Goal: Check status: Check status

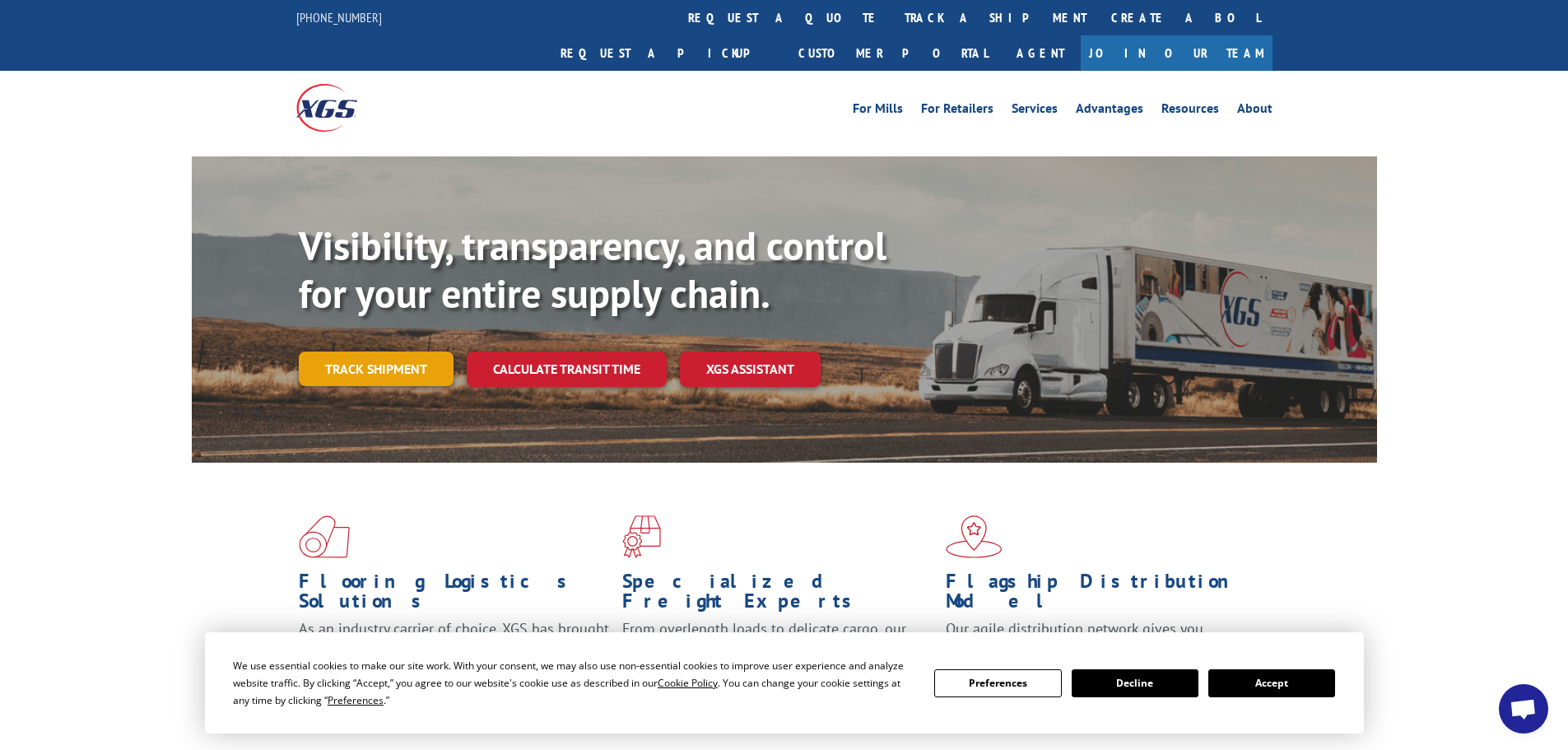
click at [372, 352] on link "Track shipment" at bounding box center [375, 369] width 155 height 35
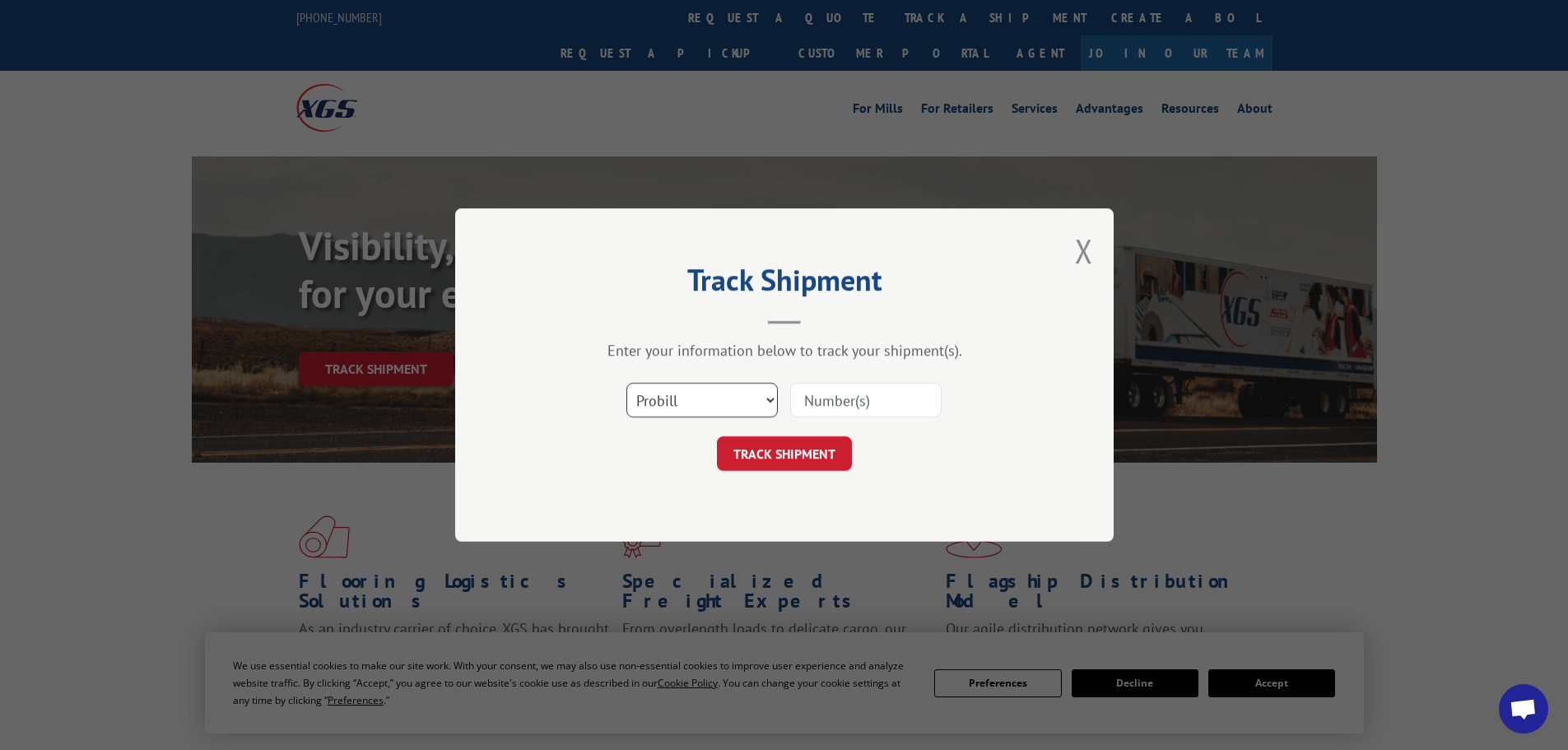
click at [724, 399] on select "Select category... Probill BOL PO" at bounding box center [701, 400] width 151 height 35
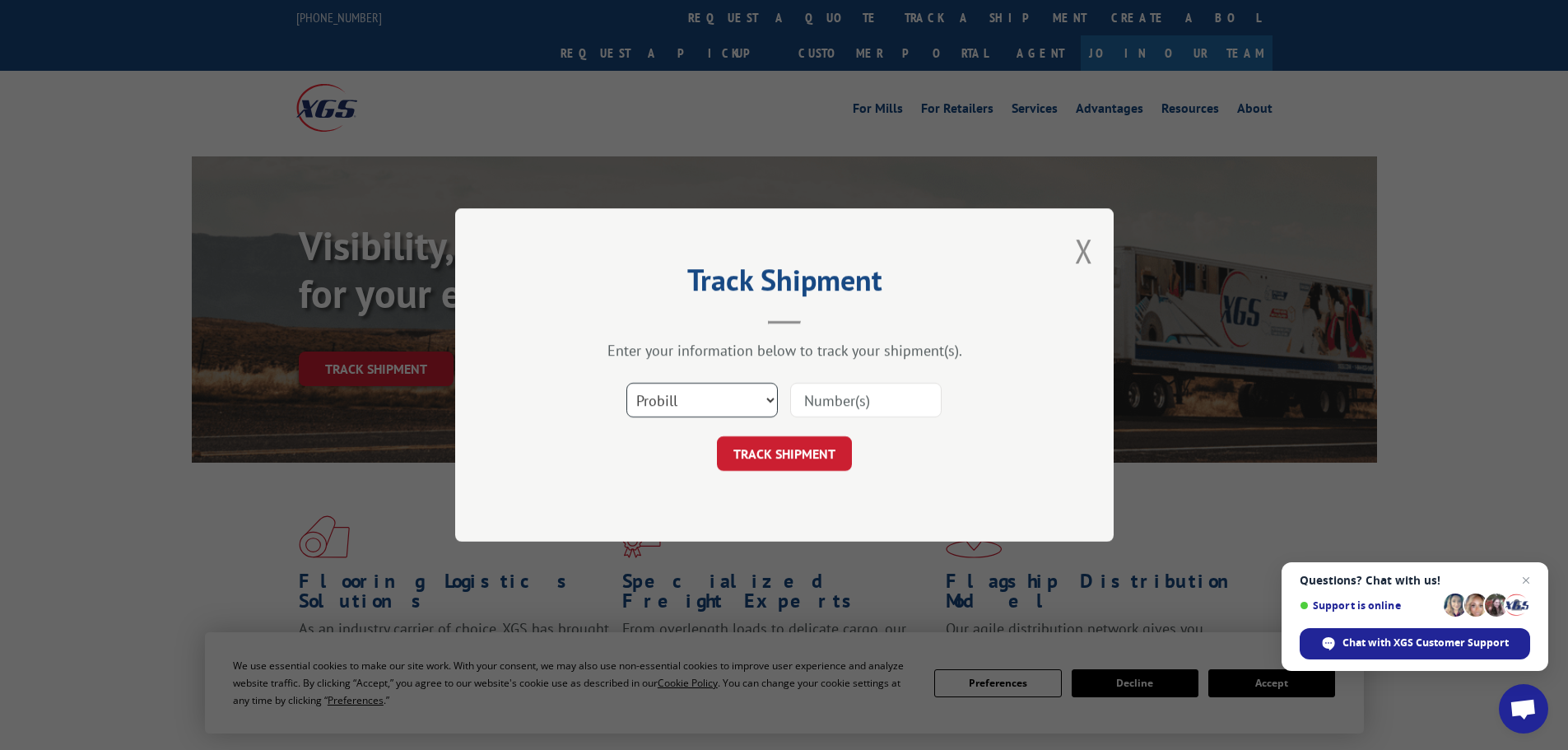
select select "bol"
click at [626, 383] on select "Select category... Probill BOL PO" at bounding box center [701, 400] width 151 height 35
click at [843, 402] on input at bounding box center [865, 400] width 151 height 35
paste input "7083690"
type input "7083690"
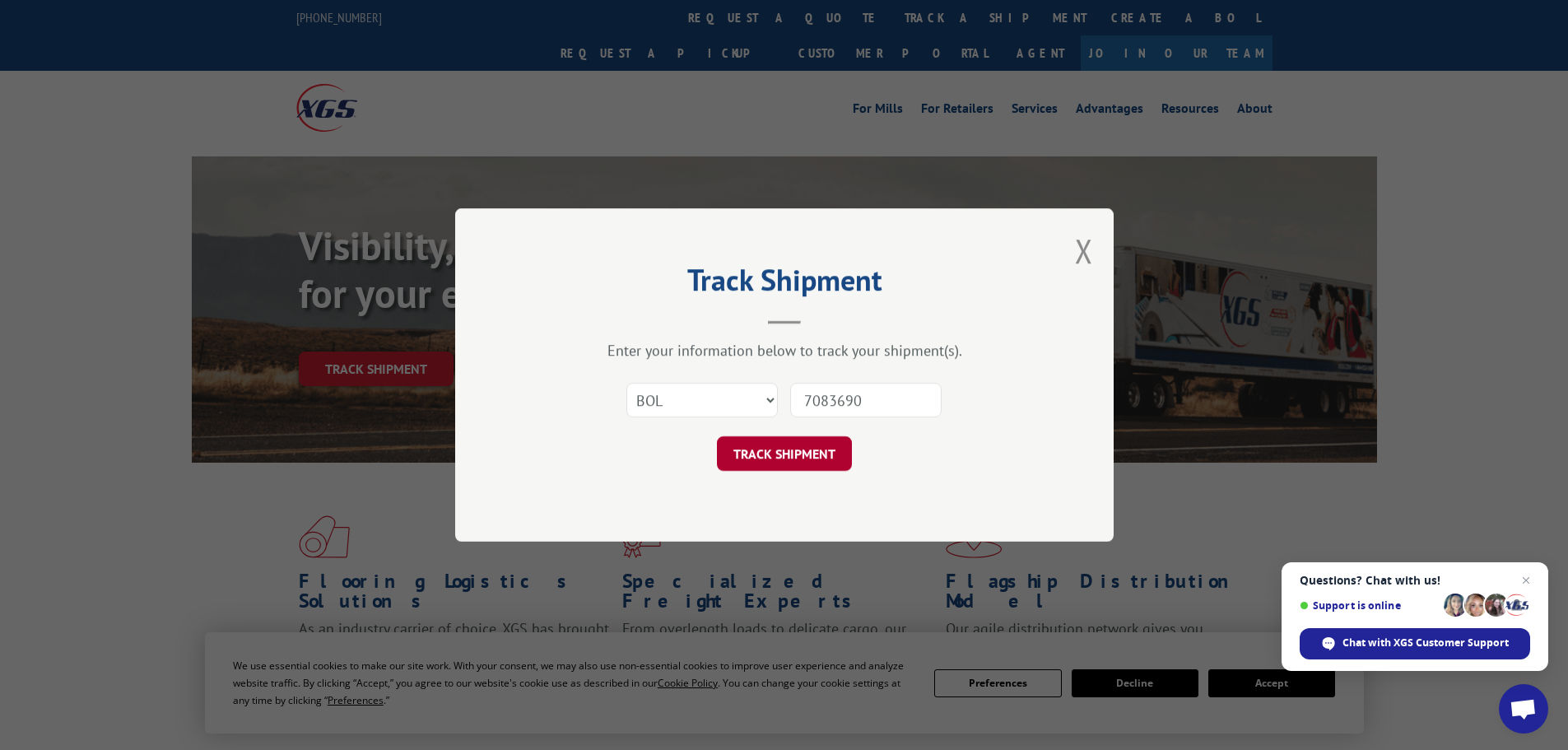
click at [764, 453] on button "TRACK SHIPMENT" at bounding box center [784, 454] width 135 height 35
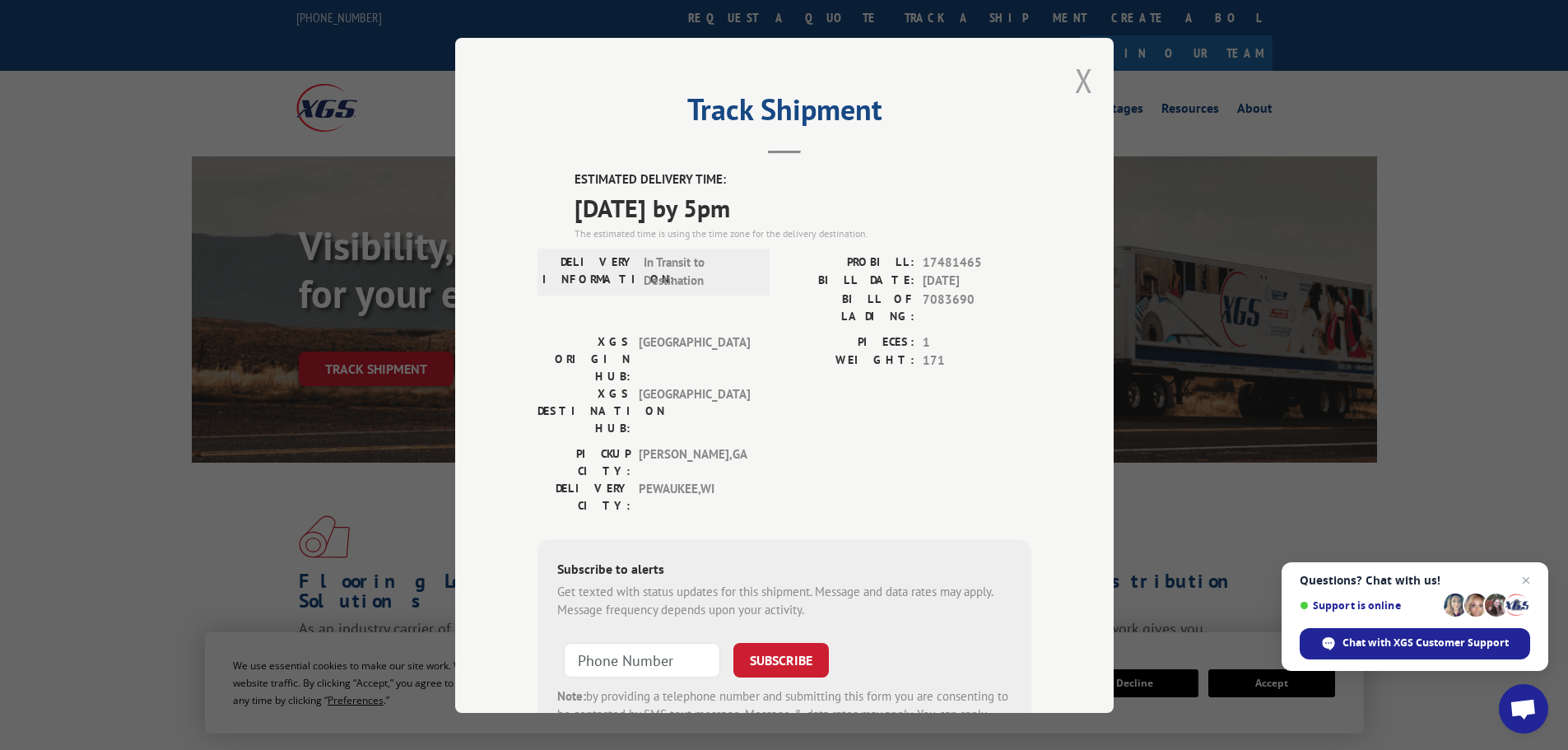
click at [1086, 83] on button "Close modal" at bounding box center [1084, 81] width 18 height 44
